Goal: Communication & Community: Answer question/provide support

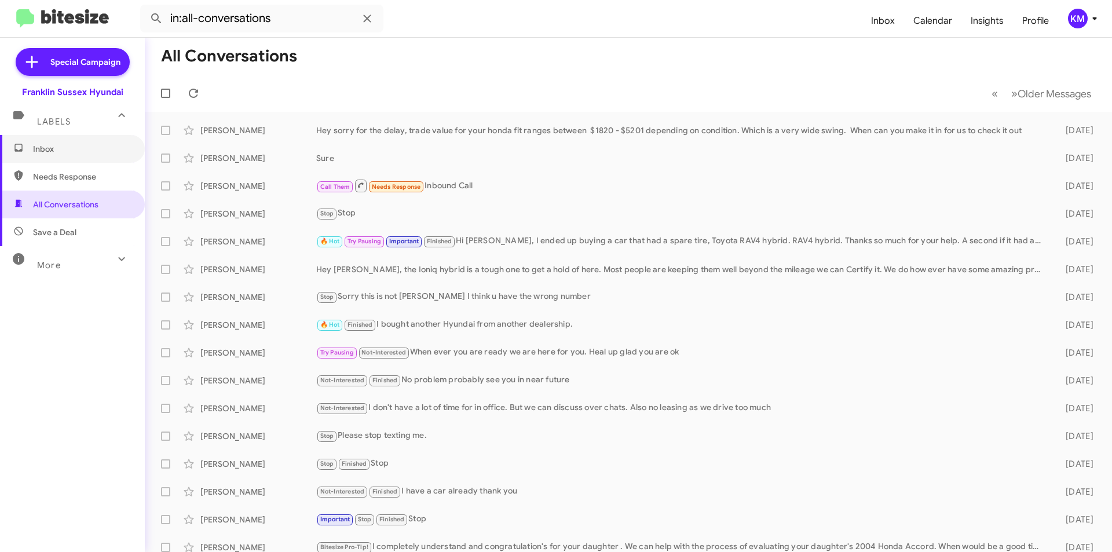
click at [49, 148] on span "Inbox" at bounding box center [82, 149] width 98 height 12
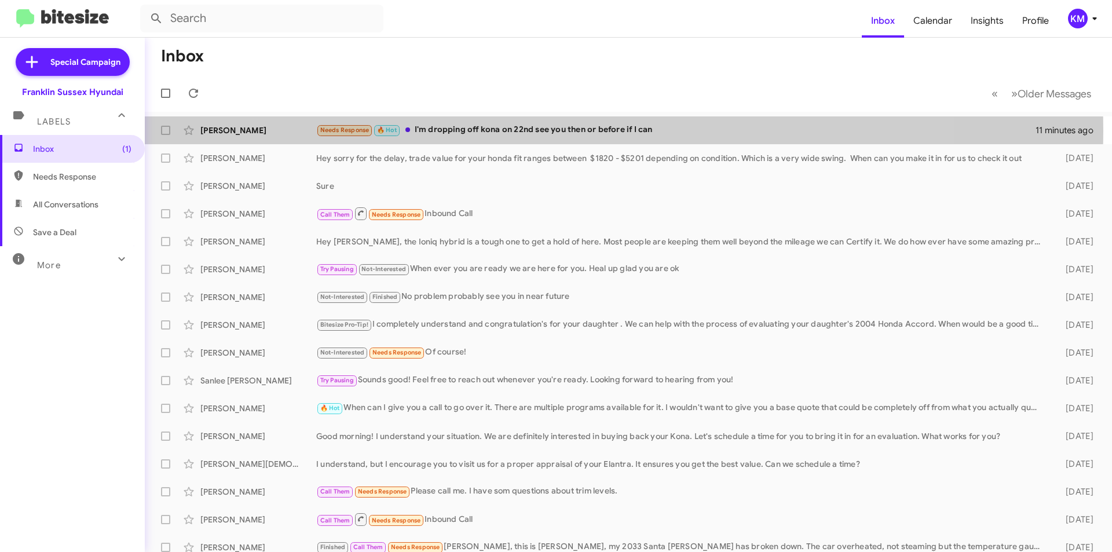
click at [440, 131] on div "Needs Response 🔥 Hot I'm dropping off kona on 22nd see you then or before if I …" at bounding box center [675, 129] width 719 height 13
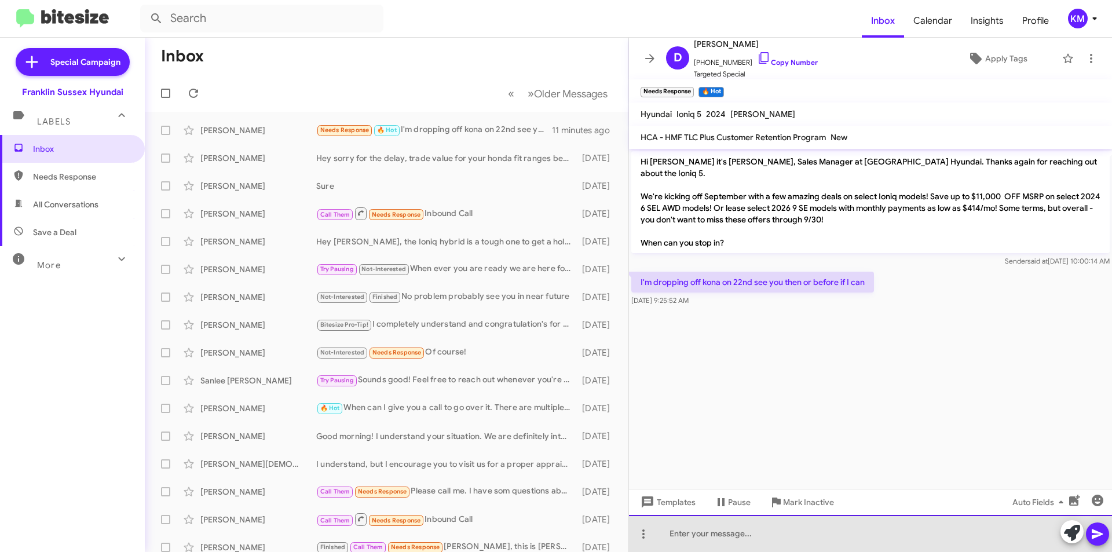
click at [677, 537] on div at bounding box center [870, 533] width 483 height 37
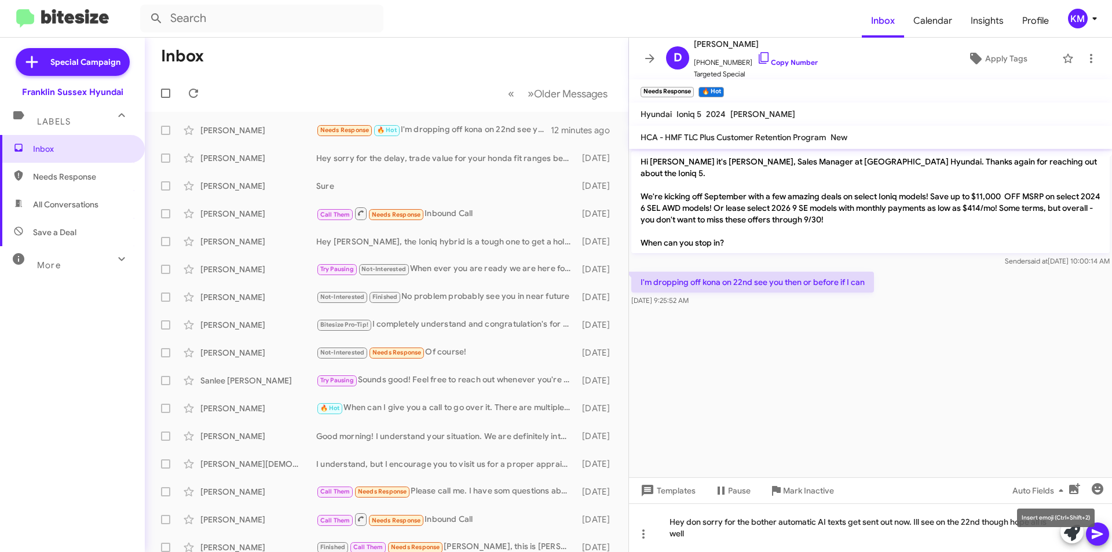
click at [1091, 532] on mat-tooltip-component "Insert emoji (Ctrl+Shift+2)" at bounding box center [1056, 517] width 94 height 35
click at [1091, 530] on icon at bounding box center [1097, 534] width 14 height 14
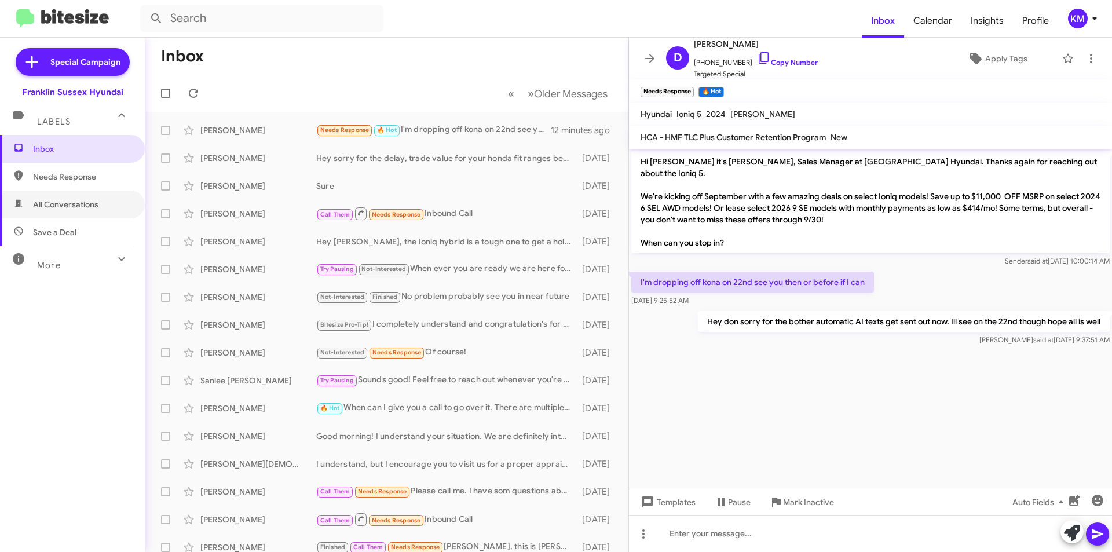
click at [60, 204] on span "All Conversations" at bounding box center [65, 205] width 65 height 12
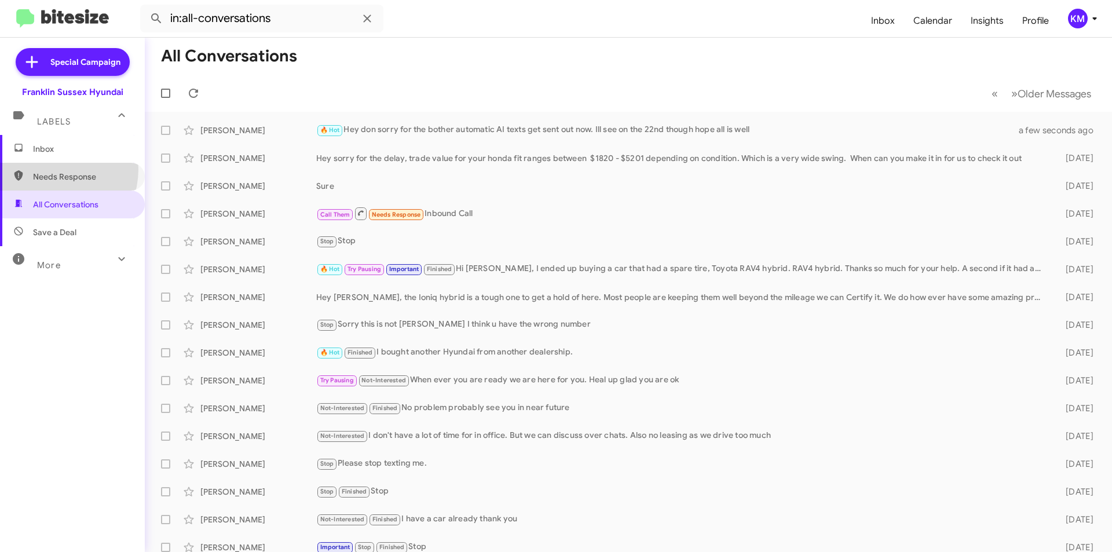
click at [47, 169] on span "Needs Response" at bounding box center [72, 177] width 145 height 28
type input "in:needs-response"
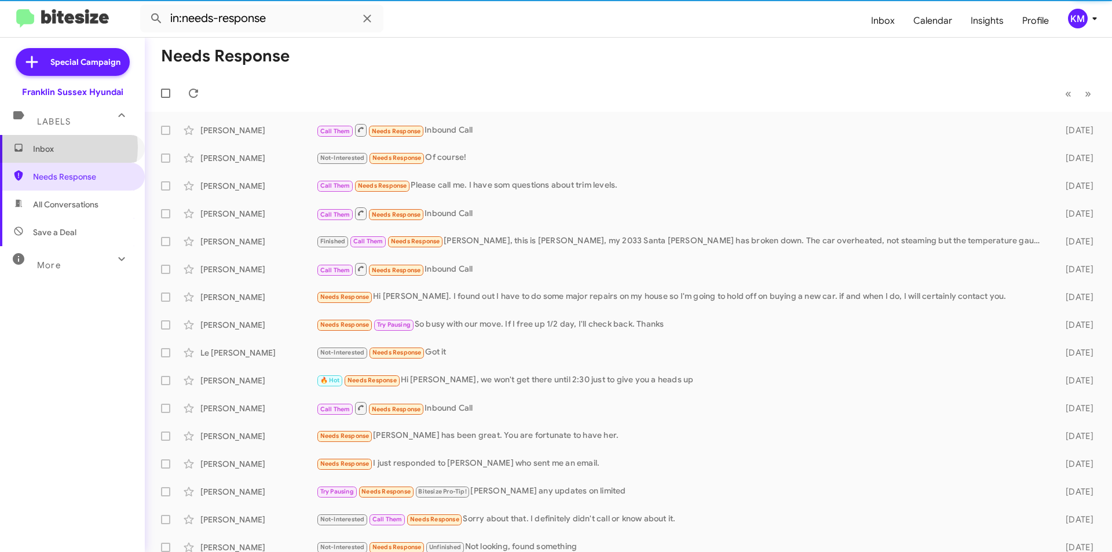
click at [53, 147] on span "Inbox" at bounding box center [82, 149] width 98 height 12
